Goal: Find contact information: Find contact information

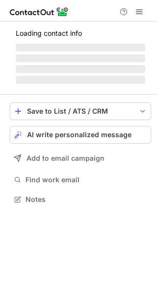
scroll to position [4, 5]
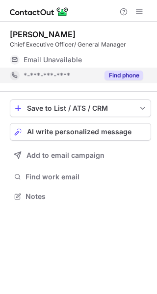
click at [124, 75] on button "Find phone" at bounding box center [123, 76] width 39 height 10
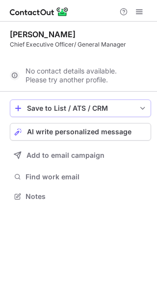
scroll to position [174, 157]
